Goal: Book appointment/travel/reservation

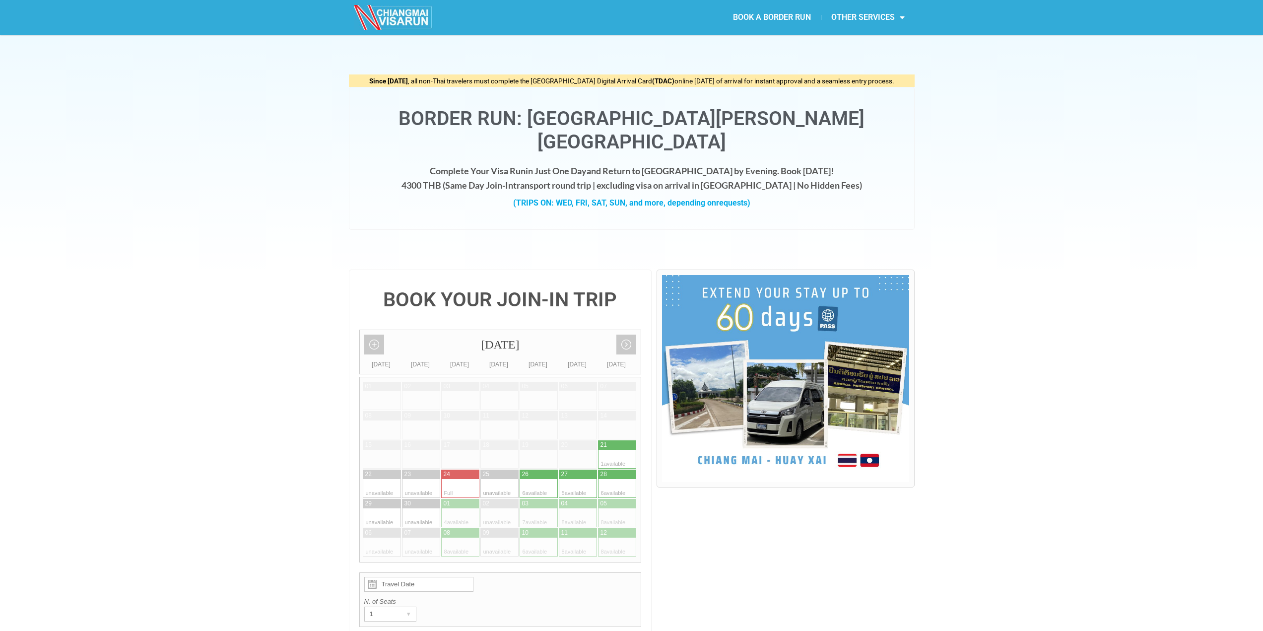
drag, startPoint x: 693, startPoint y: 115, endPoint x: 838, endPoint y: 119, distance: 145.0
click at [838, 119] on h1 "Border Run: [GEOGRAPHIC_DATA][PERSON_NAME][GEOGRAPHIC_DATA]" at bounding box center [631, 130] width 545 height 47
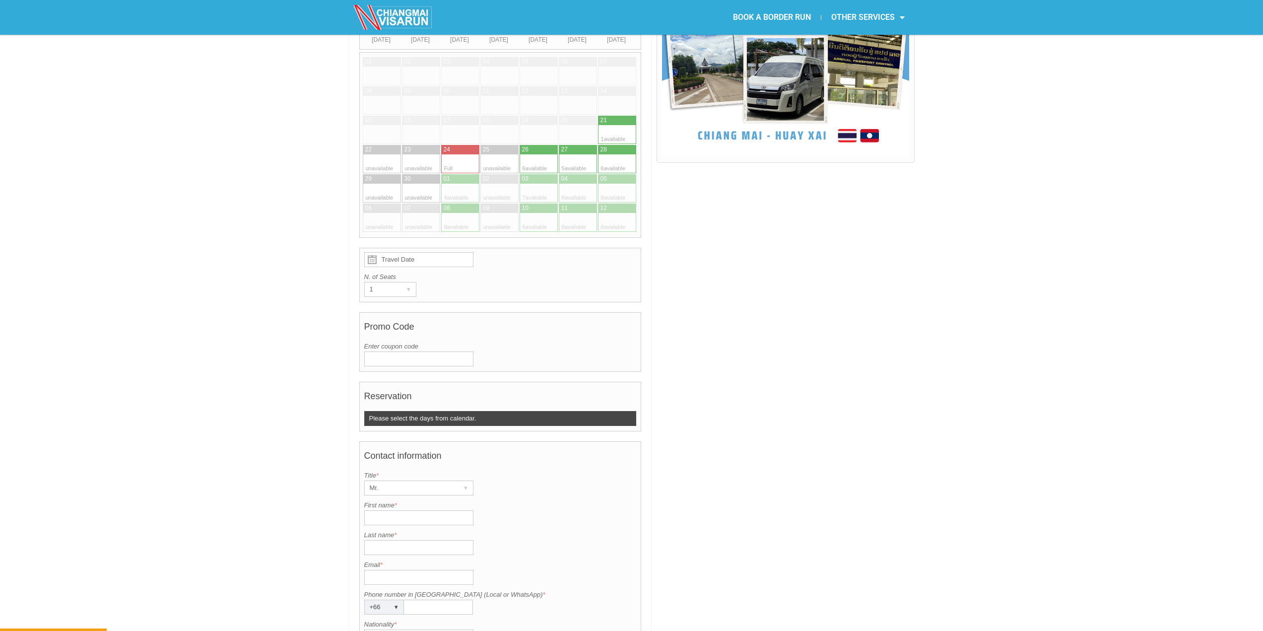
scroll to position [99, 0]
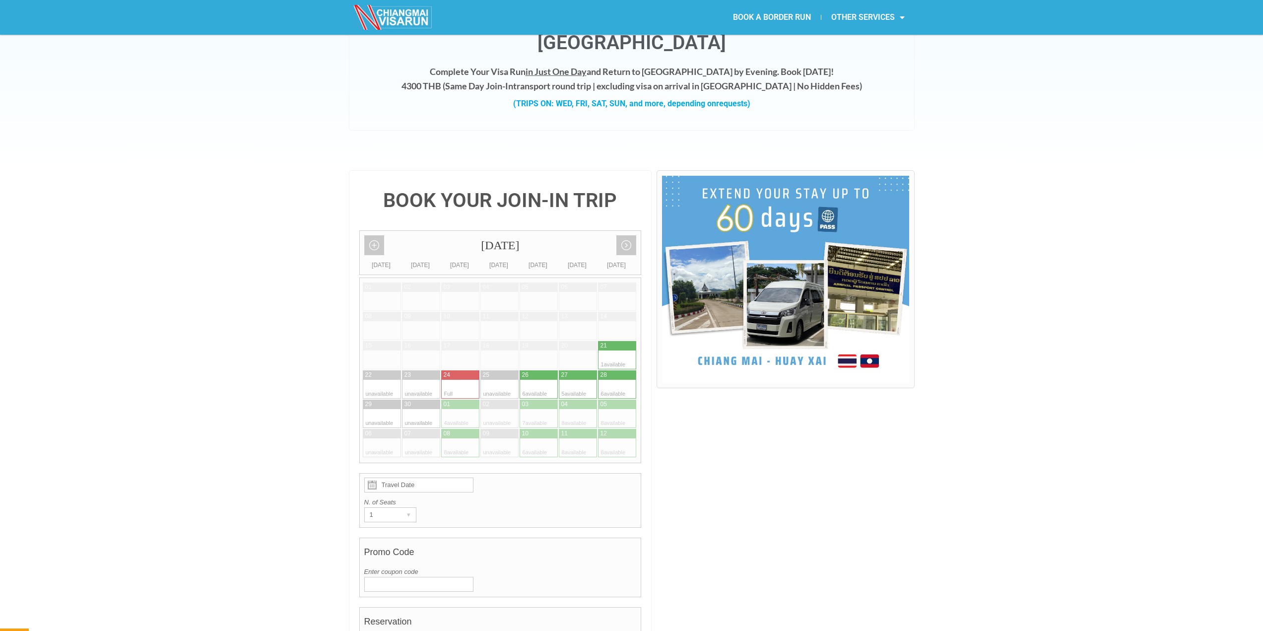
click at [546, 380] on div at bounding box center [548, 389] width 19 height 19
type input "[DATE]"
radio input "true"
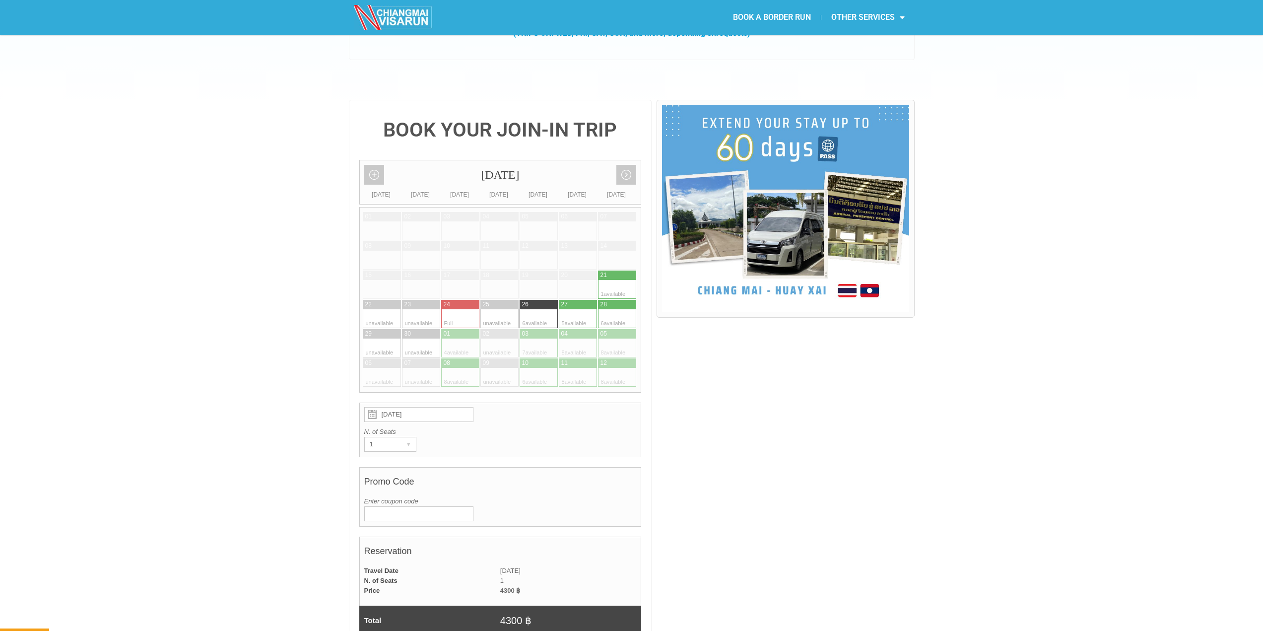
scroll to position [171, 0]
click at [586, 304] on div "01 02 03 04 05 06" at bounding box center [500, 299] width 282 height 186
click at [579, 308] on div at bounding box center [587, 317] width 19 height 19
type input "[DATE]"
radio input "true"
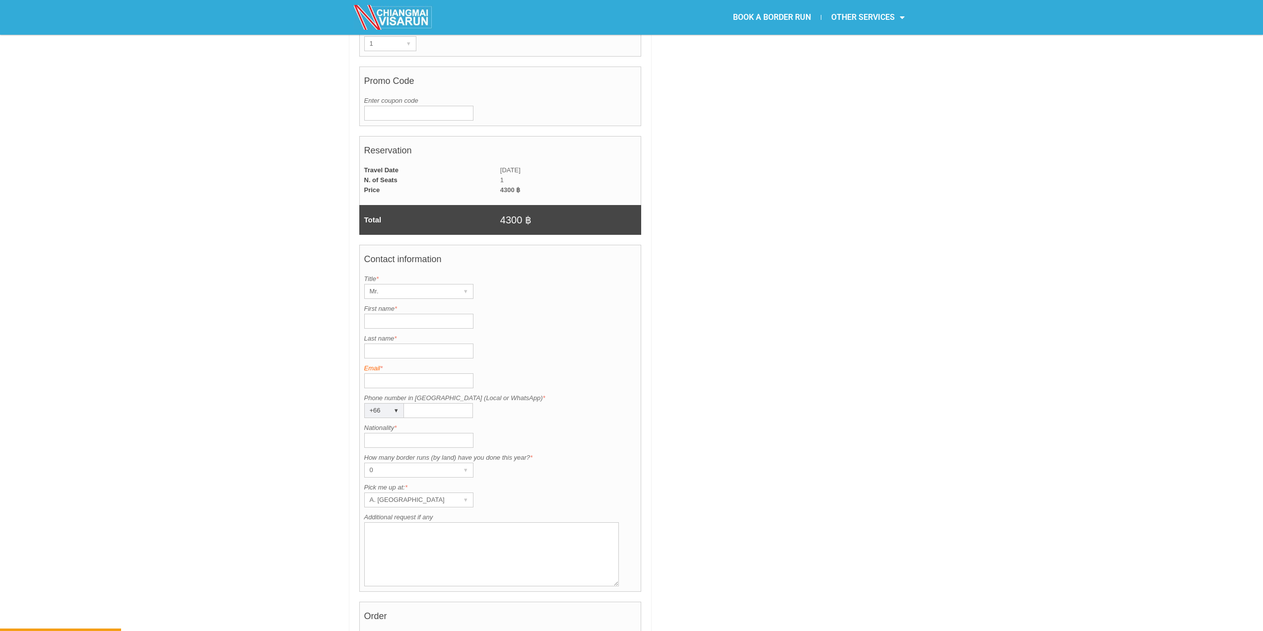
scroll to position [617, 0]
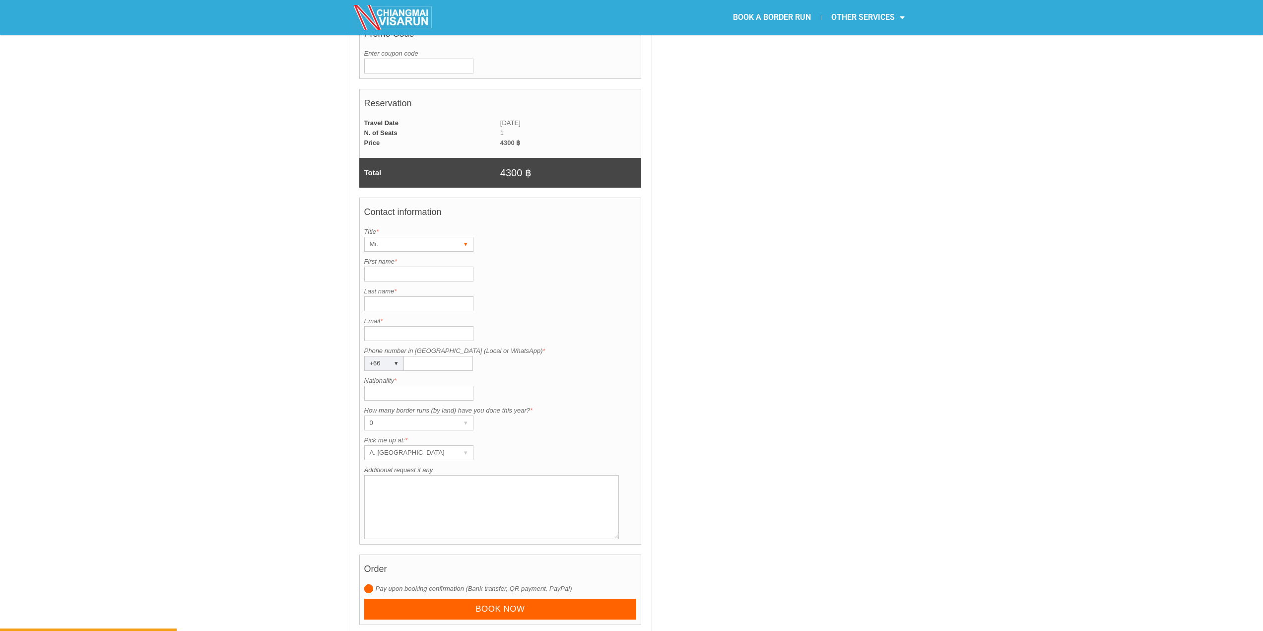
click at [433, 237] on div "Mr." at bounding box center [409, 244] width 89 height 14
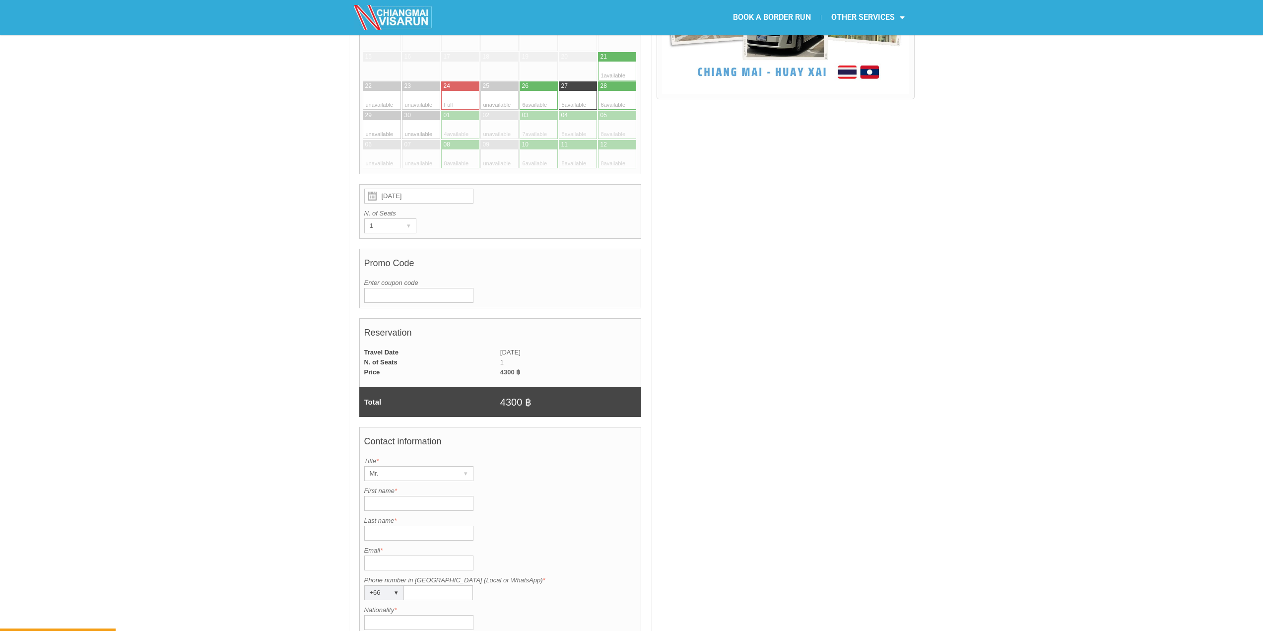
scroll to position [270, 0]
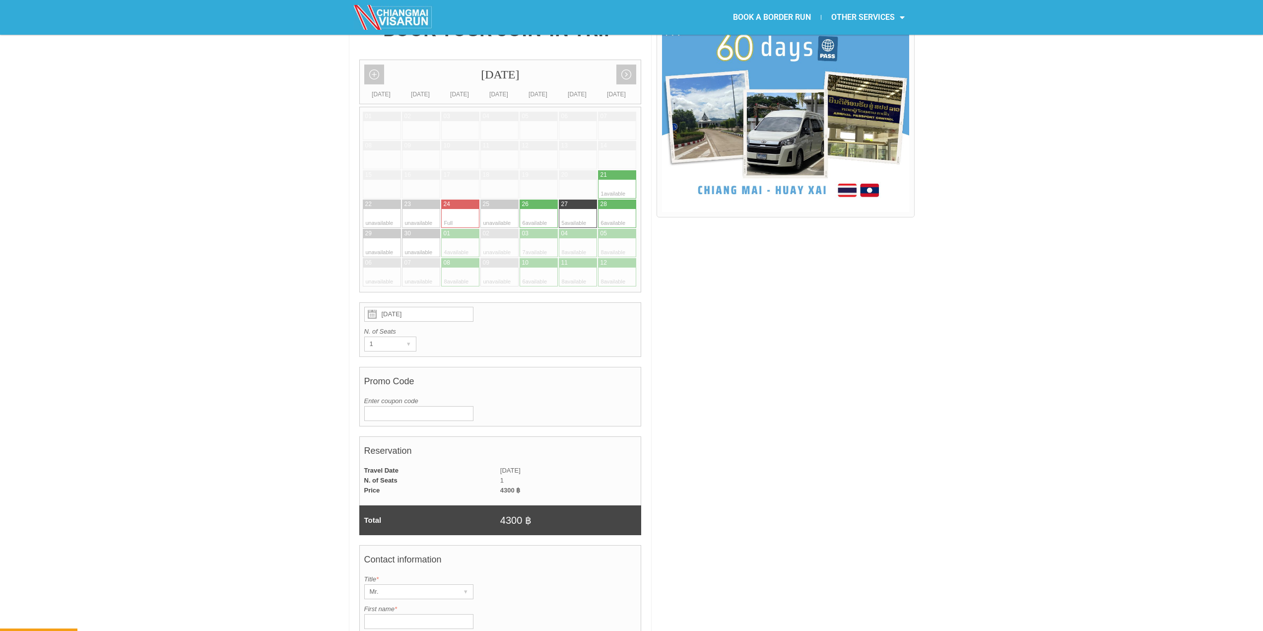
click at [597, 268] on div at bounding box center [597, 277] width 0 height 19
type input "[DATE]"
radio input "true"
click at [620, 268] on div at bounding box center [626, 277] width 19 height 19
type input "[DATE]"
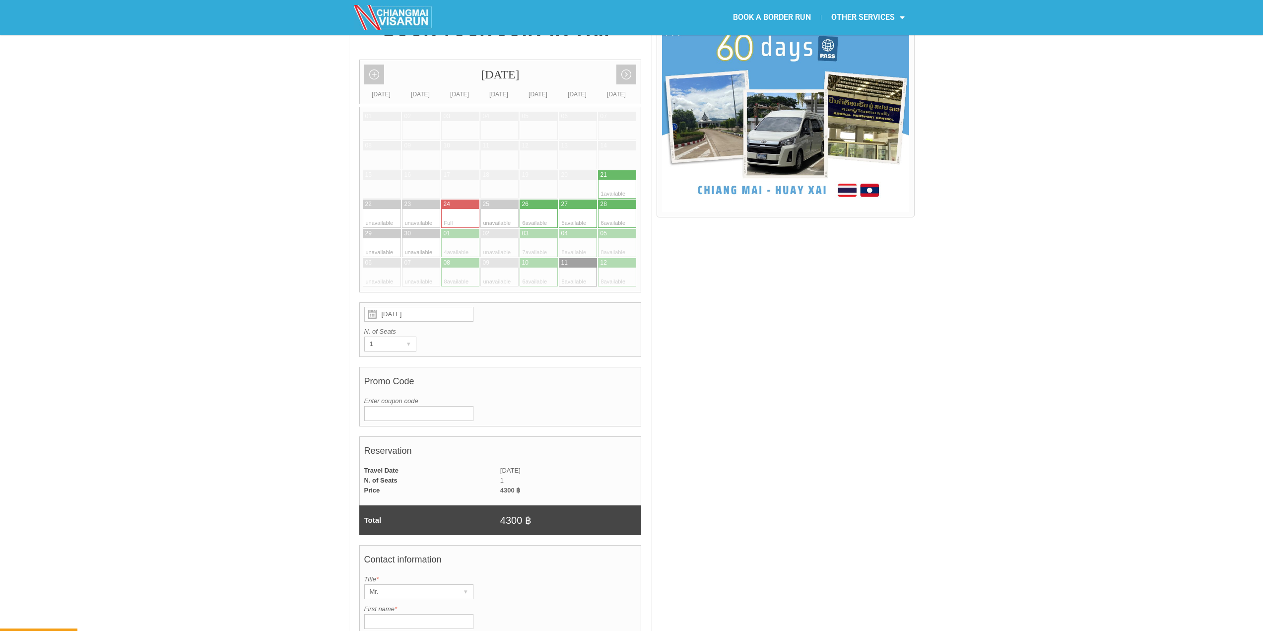
radio input "true"
click at [555, 268] on div at bounding box center [548, 277] width 19 height 19
type input "[DATE]"
radio input "true"
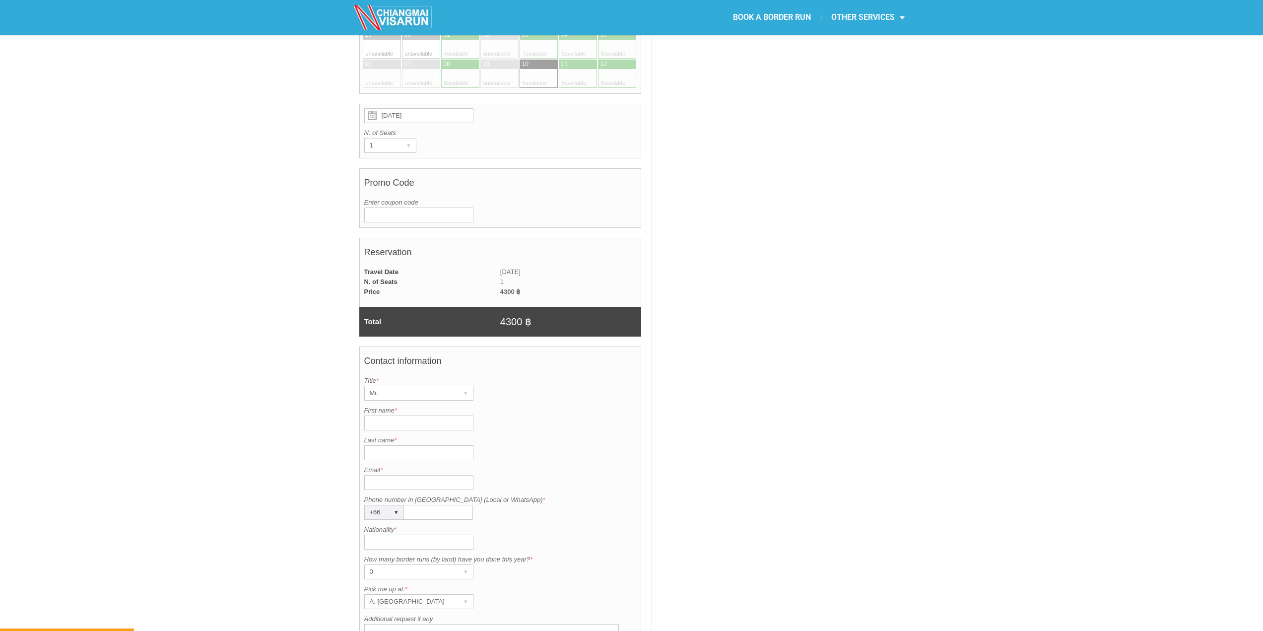
scroll to position [766, 0]
